Goal: Information Seeking & Learning: Learn about a topic

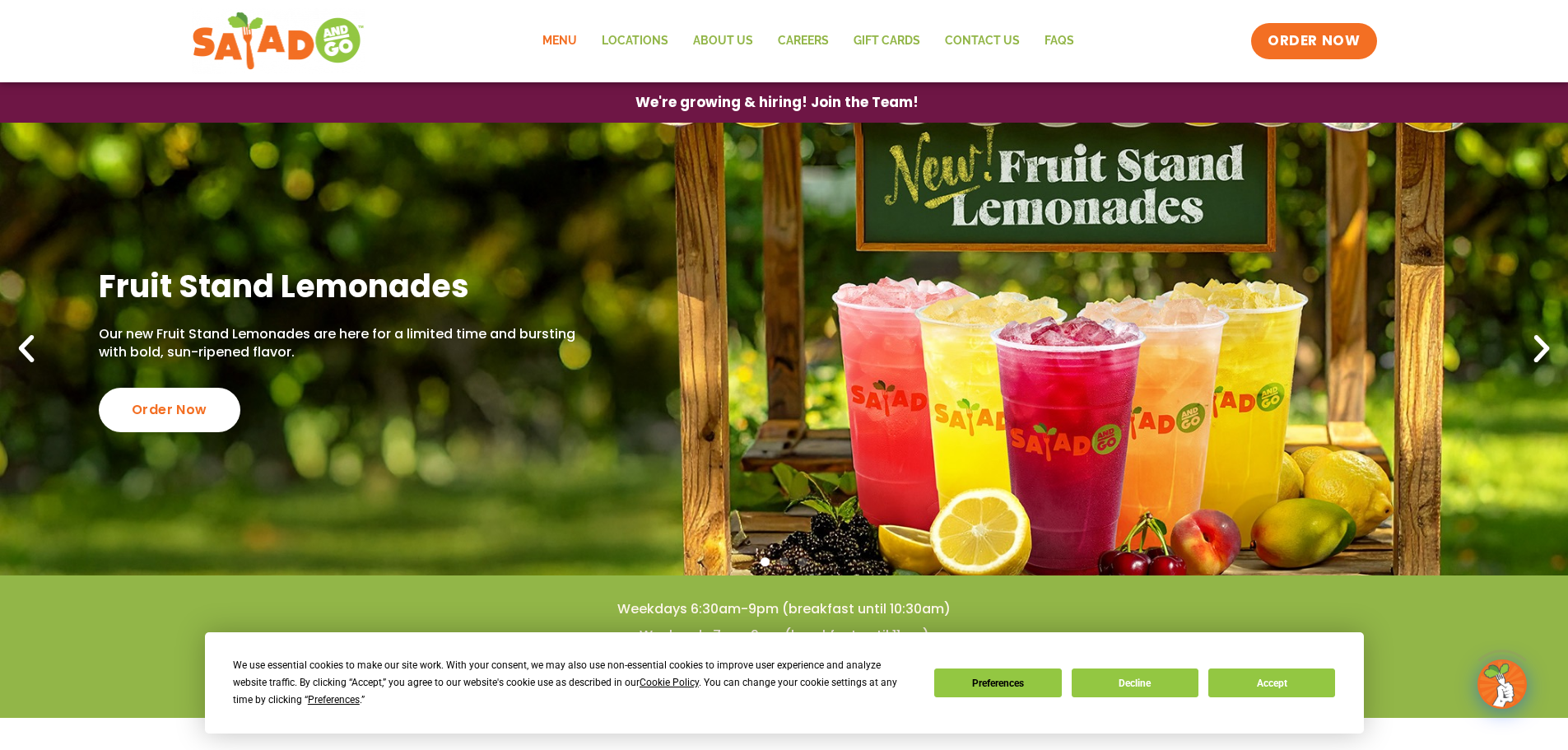
click at [552, 42] on link "Menu" at bounding box center [559, 42] width 59 height 38
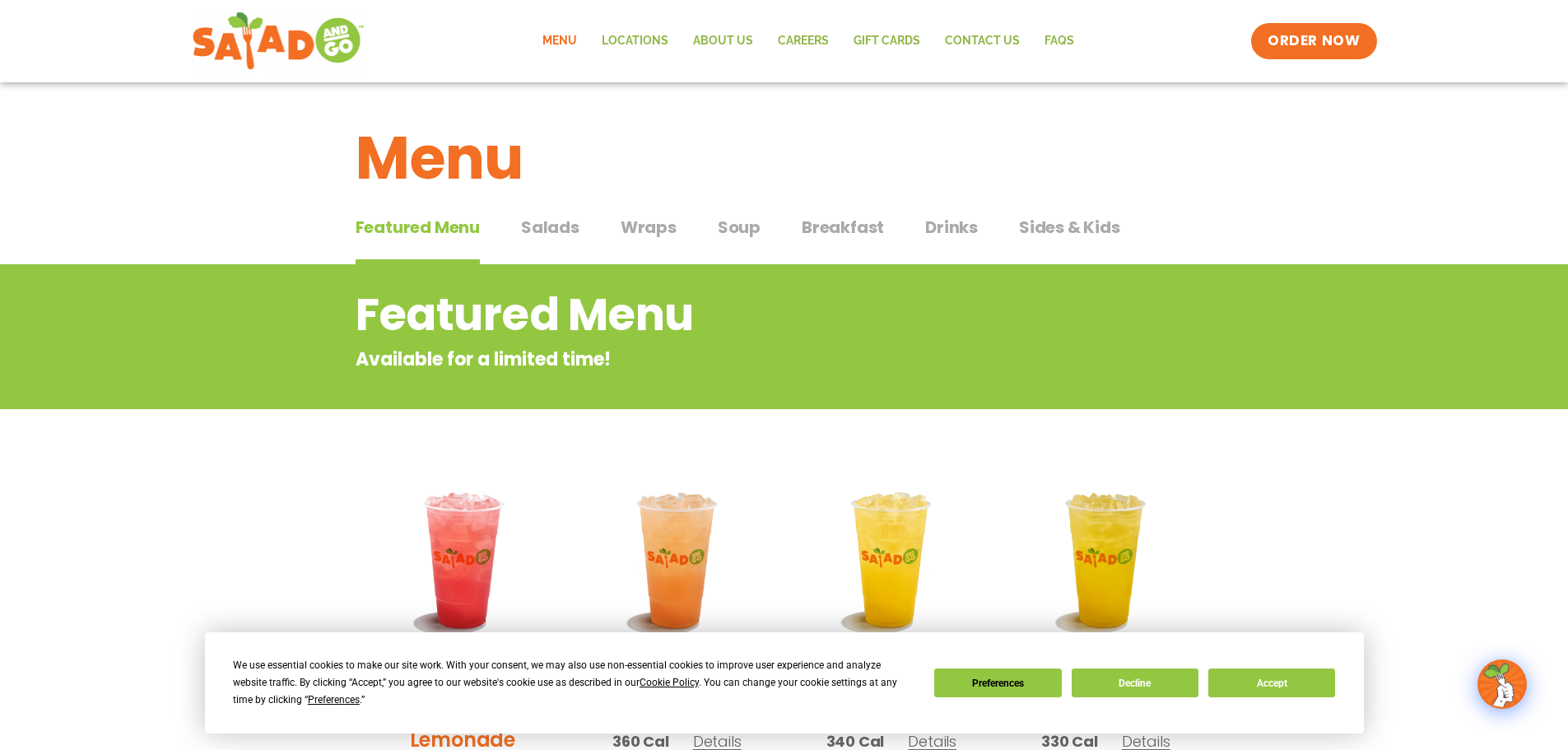
click at [556, 226] on span "Salads" at bounding box center [551, 227] width 58 height 25
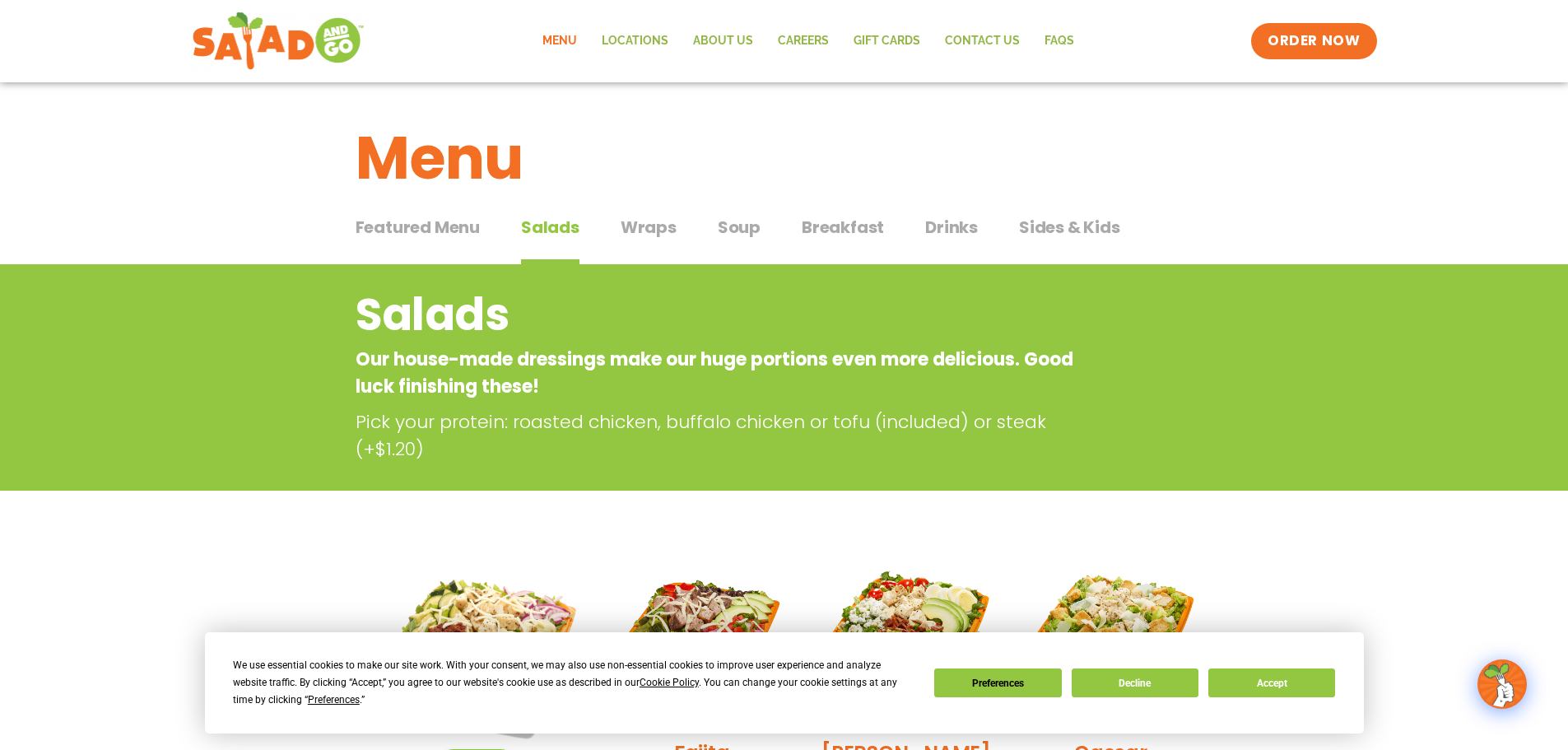
click at [655, 227] on span "Wraps" at bounding box center [648, 227] width 56 height 25
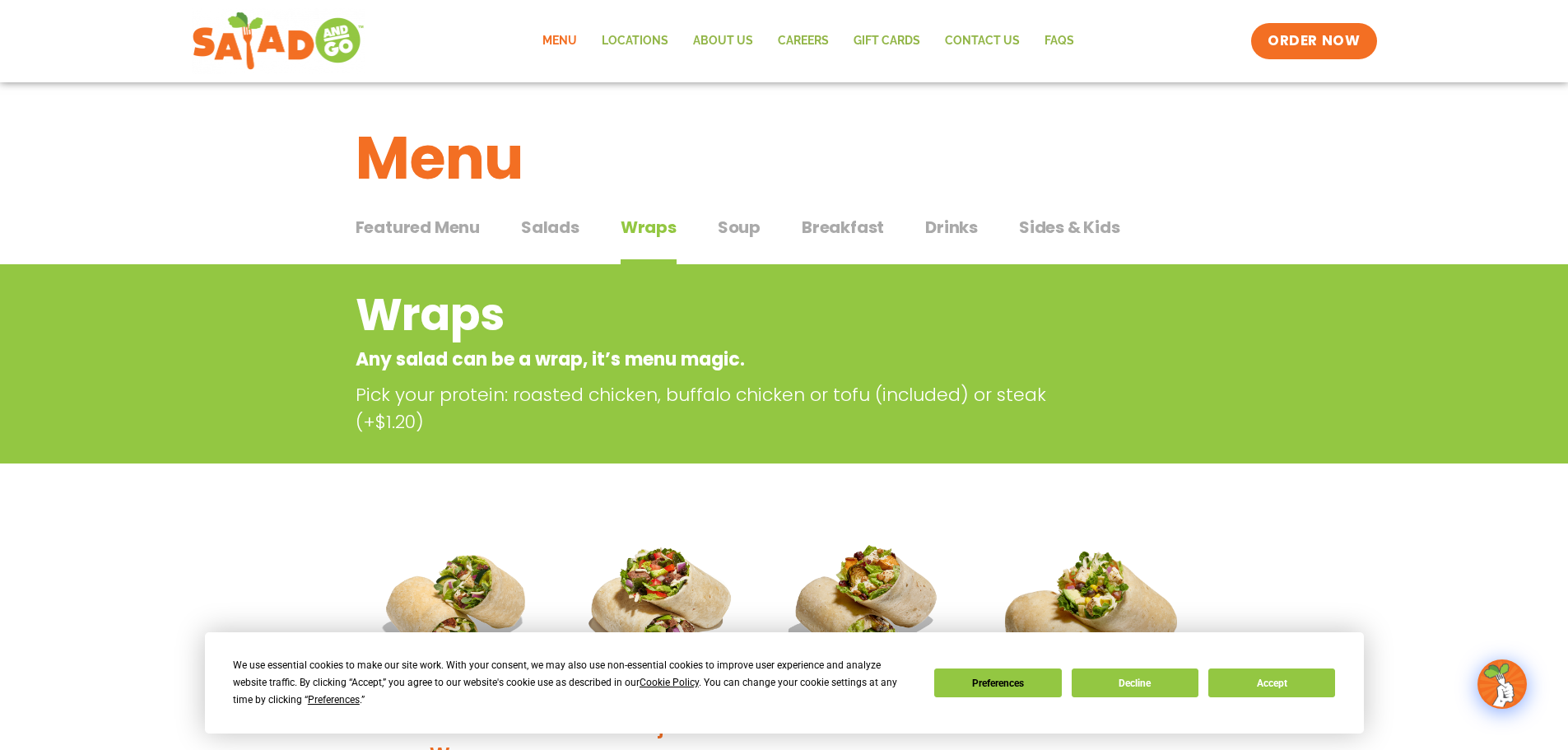
click at [834, 232] on span "Breakfast" at bounding box center [842, 227] width 82 height 25
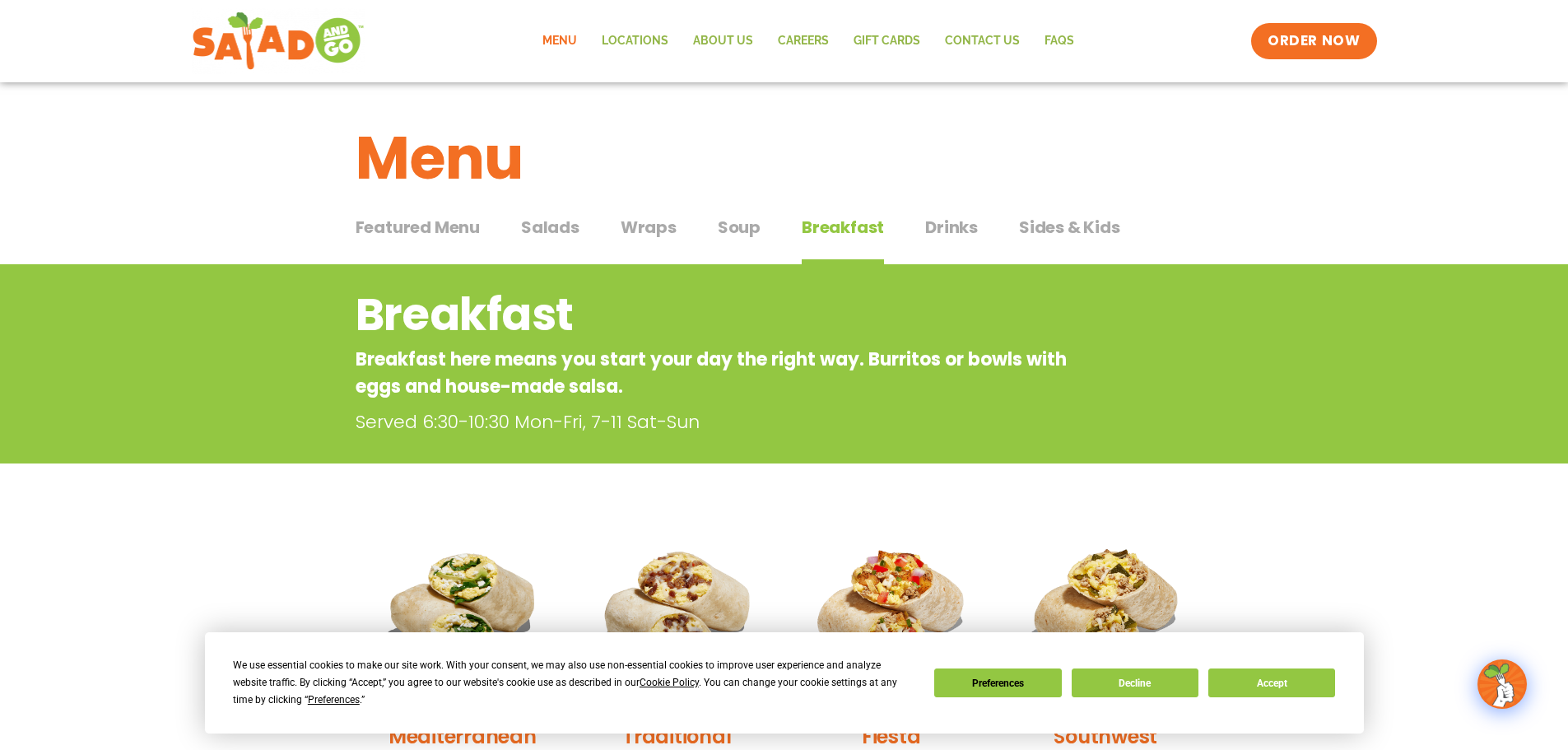
click at [544, 229] on span "Salads" at bounding box center [551, 227] width 58 height 25
